Goal: Information Seeking & Learning: Learn about a topic

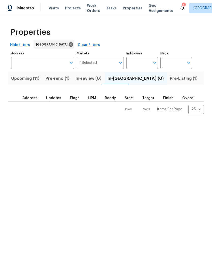
click at [170, 77] on span "Pre-Listing (1)" at bounding box center [184, 78] width 28 height 7
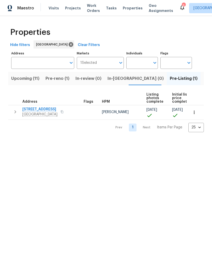
click at [31, 110] on span "[STREET_ADDRESS]" at bounding box center [39, 109] width 35 height 5
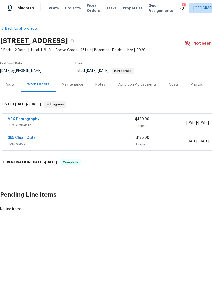
scroll to position [0, 28]
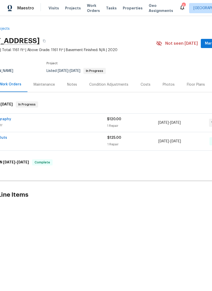
click at [194, 84] on div "Floor Plans" at bounding box center [196, 84] width 18 height 5
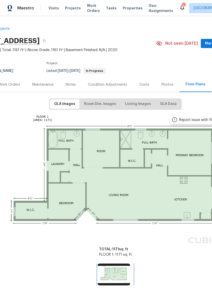
click at [125, 263] on img at bounding box center [113, 274] width 32 height 22
click at [98, 150] on img at bounding box center [115, 179] width 249 height 132
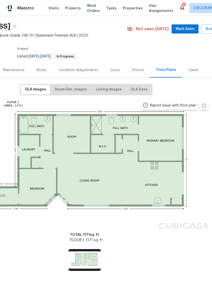
scroll to position [10, 33]
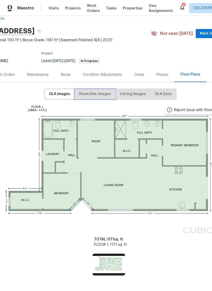
click at [92, 93] on span "Room Dim. Images" at bounding box center [95, 94] width 32 height 6
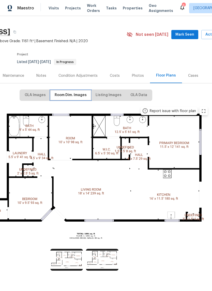
scroll to position [12, 0]
